Goal: Task Accomplishment & Management: Complete application form

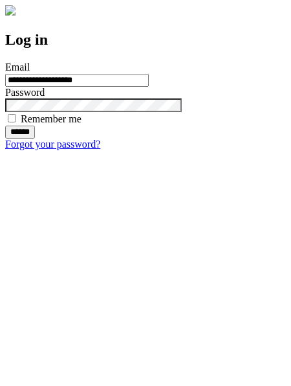
type input "**********"
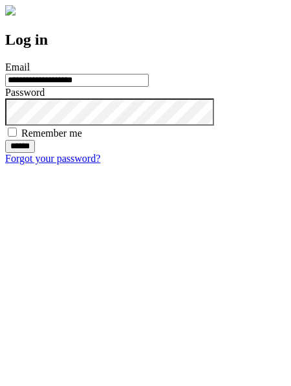
click at [35, 153] on input "******" at bounding box center [20, 146] width 30 height 13
